Goal: Find specific page/section: Find specific page/section

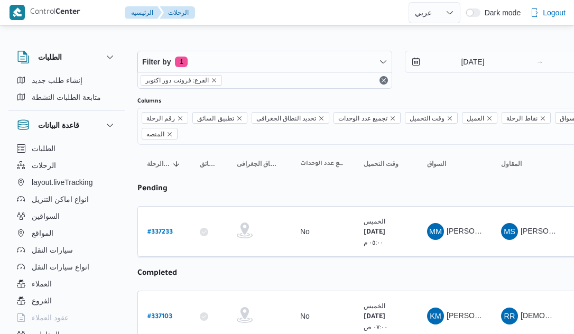
select select "ar"
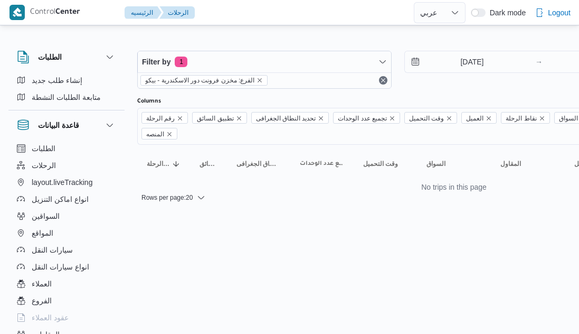
select select "ar"
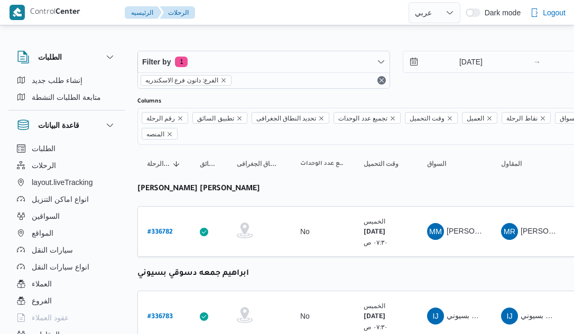
select select "ar"
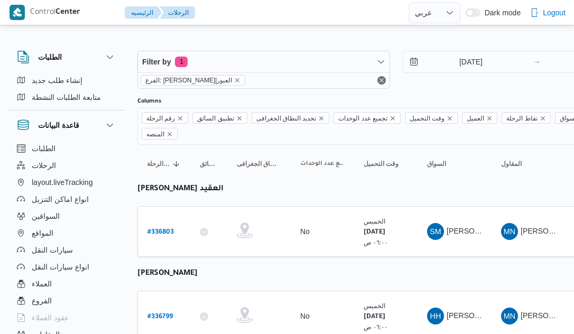
select select "ar"
